Goal: Information Seeking & Learning: Check status

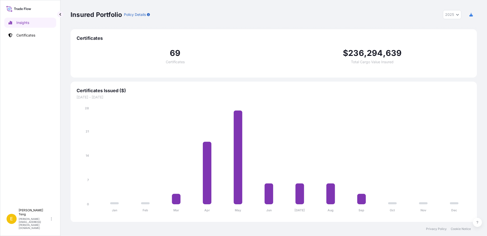
click at [457, 15] on icon "Year Selector" at bounding box center [457, 15] width 3 height 2
click at [453, 38] on div "2024" at bounding box center [452, 36] width 14 height 9
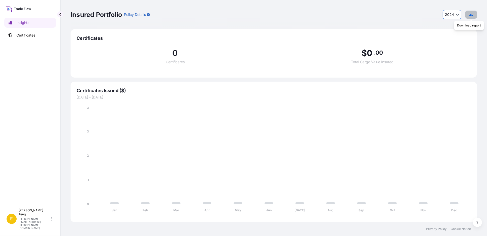
click at [472, 17] on button "button" at bounding box center [471, 15] width 12 height 8
click at [456, 15] on icon "Year Selector" at bounding box center [457, 14] width 3 height 3
click at [451, 45] on div "2023" at bounding box center [452, 45] width 14 height 9
select select "2023"
click at [472, 14] on icon "button" at bounding box center [471, 15] width 4 height 4
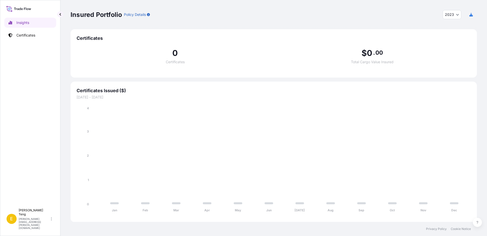
click at [330, 13] on div "Insured Portfolio Policy Details 2023 2025 2024 2023 2022" at bounding box center [273, 14] width 406 height 9
click at [471, 14] on icon "button" at bounding box center [471, 15] width 4 height 4
click at [25, 34] on p "Certificates" at bounding box center [25, 35] width 19 height 5
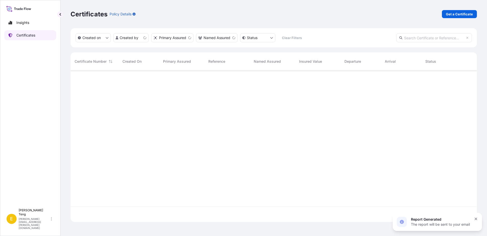
scroll to position [150, 402]
click at [20, 22] on p "Insights" at bounding box center [22, 22] width 13 height 5
select select "2025"
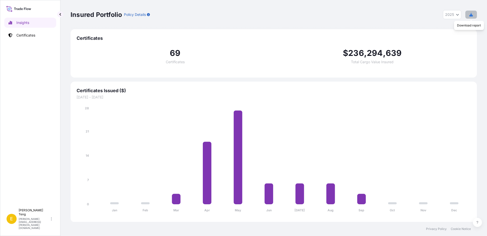
click at [470, 15] on icon "button" at bounding box center [471, 15] width 4 height 4
click at [52, 221] on icon at bounding box center [51, 219] width 1 height 4
click at [33, 159] on div "Insights Certificates" at bounding box center [30, 109] width 52 height 193
click at [296, 9] on div "Insured Portfolio Policy Details 2025 2025 2024 2023 2022" at bounding box center [273, 14] width 406 height 29
click at [454, 16] on button "2025" at bounding box center [452, 14] width 18 height 9
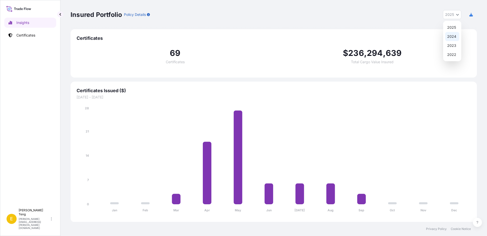
click at [456, 34] on div "2024" at bounding box center [452, 36] width 14 height 9
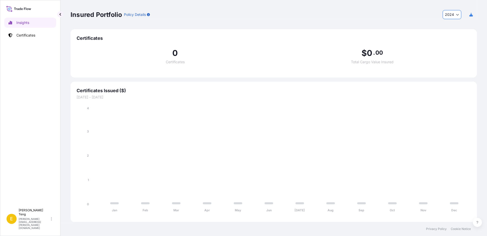
click at [212, 18] on div "Insured Portfolio Policy Details 2024 2025 2024 2023 2022" at bounding box center [273, 14] width 406 height 9
click at [453, 15] on span "2024" at bounding box center [449, 14] width 9 height 5
click at [454, 43] on div "2023" at bounding box center [452, 45] width 14 height 9
click at [453, 15] on span "2023" at bounding box center [449, 14] width 9 height 5
click at [455, 35] on div "2024" at bounding box center [452, 36] width 14 height 9
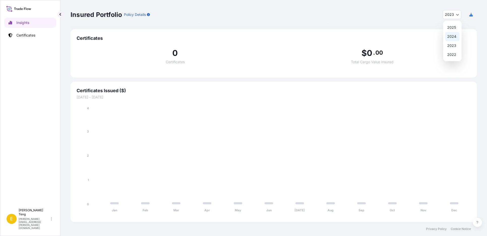
select select "2024"
click at [334, 14] on div "Insured Portfolio Policy Details 2024 2025 2024 2023 2022" at bounding box center [273, 14] width 406 height 9
click at [471, 15] on icon "button" at bounding box center [471, 15] width 4 height 4
